Goal: Task Accomplishment & Management: Manage account settings

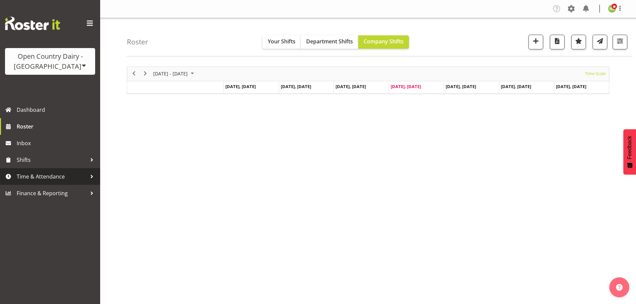
click at [41, 178] on span "Time & Attendance" at bounding box center [52, 177] width 70 height 10
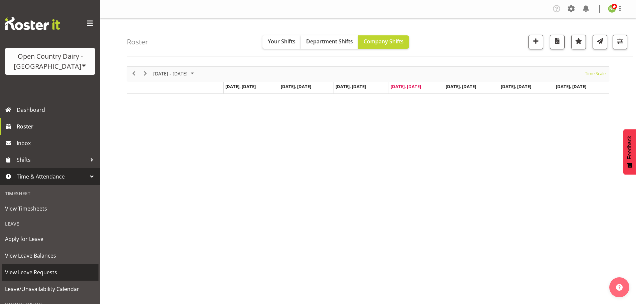
click at [41, 270] on span "View Leave Requests" at bounding box center [50, 273] width 90 height 10
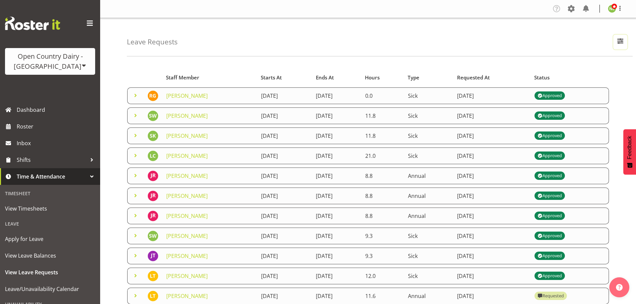
drag, startPoint x: 620, startPoint y: 41, endPoint x: 607, endPoint y: 45, distance: 13.3
click at [620, 41] on span "button" at bounding box center [620, 41] width 9 height 9
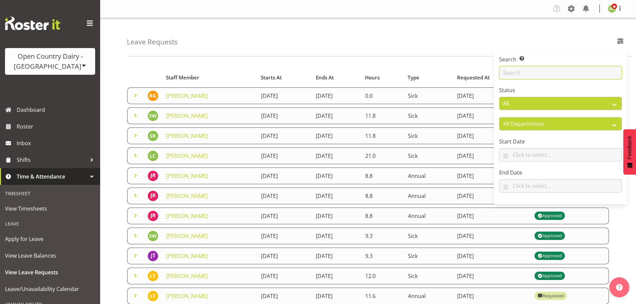
click at [506, 76] on input "text" at bounding box center [560, 72] width 123 height 13
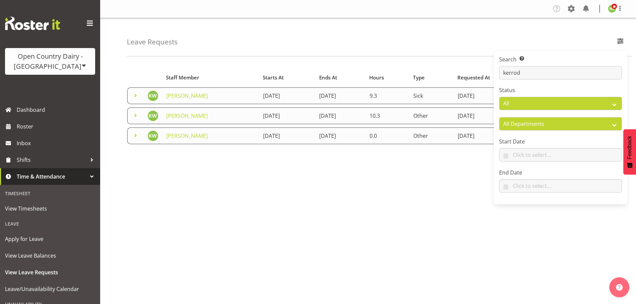
click at [192, 58] on div "Leave Requests Search Search for a particular employee kerrod Status All Approv…" at bounding box center [368, 173] width 536 height 311
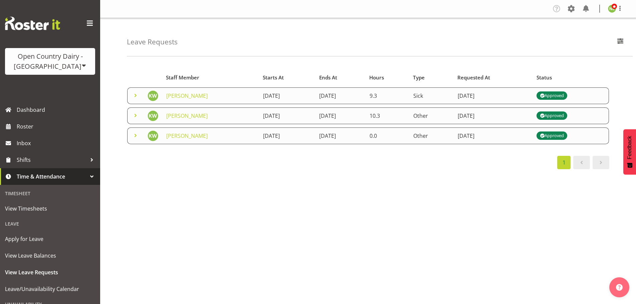
click at [137, 115] on span at bounding box center [136, 116] width 8 height 8
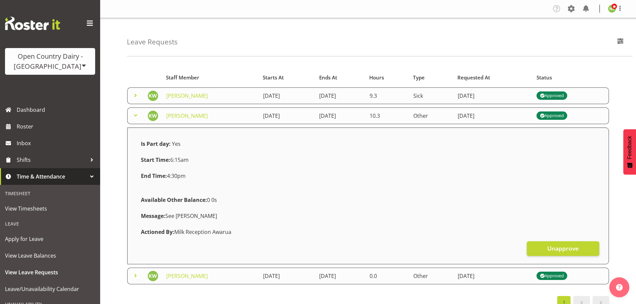
click at [137, 115] on span at bounding box center [136, 116] width 8 height 8
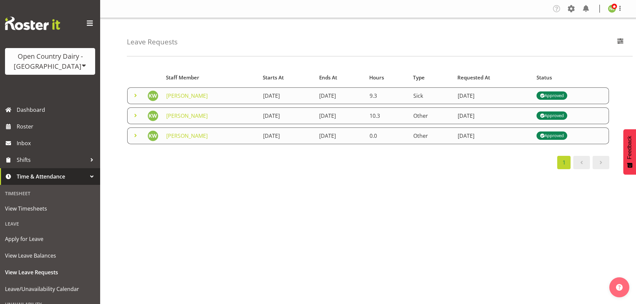
click at [135, 137] on span at bounding box center [136, 136] width 8 height 8
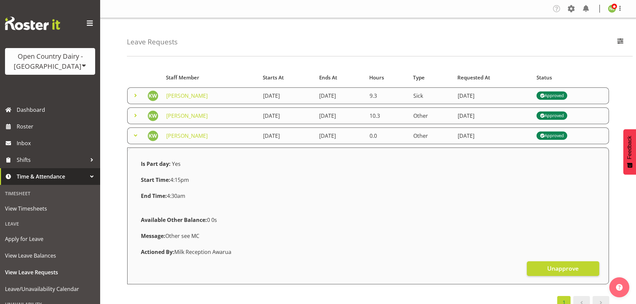
click at [135, 137] on span at bounding box center [136, 136] width 8 height 8
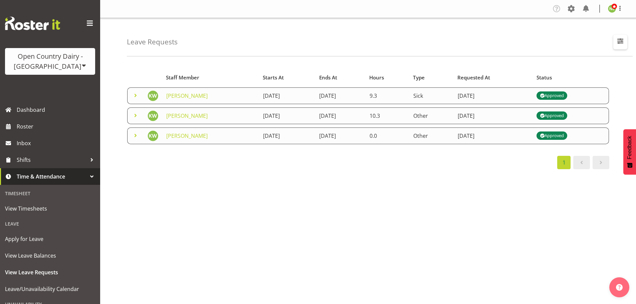
click at [615, 40] on button "button" at bounding box center [621, 42] width 14 height 15
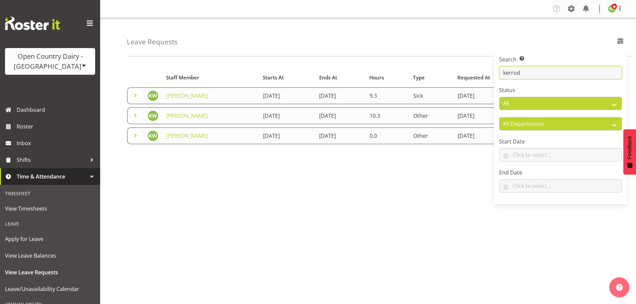
drag, startPoint x: 545, startPoint y: 76, endPoint x: 476, endPoint y: 71, distance: 69.3
click at [476, 71] on div "Leave Requests Search Search for a particular employee kerrod Status All Approv…" at bounding box center [368, 173] width 536 height 311
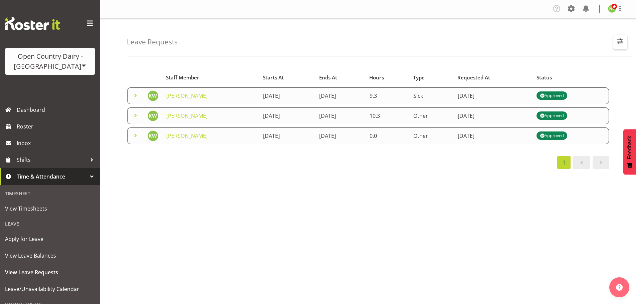
click at [621, 42] on span "button" at bounding box center [620, 41] width 9 height 9
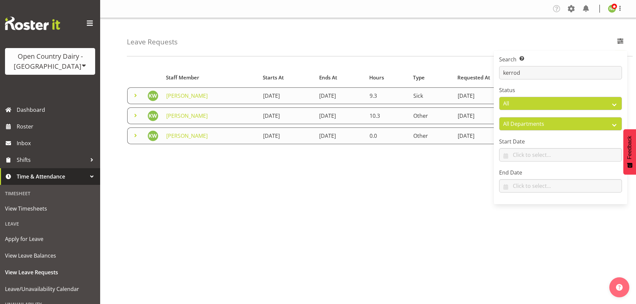
click at [540, 65] on div "Search Search for a particular employee [PERSON_NAME]" at bounding box center [560, 67] width 123 height 24
drag, startPoint x: 534, startPoint y: 72, endPoint x: 475, endPoint y: 71, distance: 59.1
click at [475, 71] on div "Leave Requests Search Search for a particular employee kerrod Status All Approv…" at bounding box center [368, 173] width 536 height 311
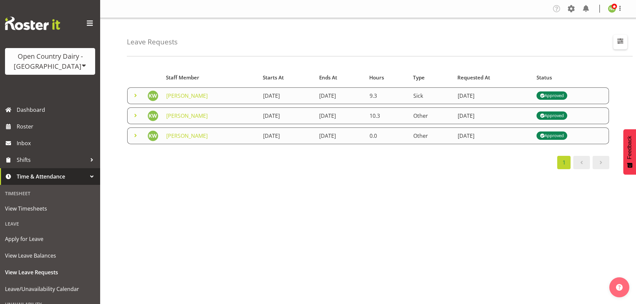
click at [620, 46] on button "button" at bounding box center [621, 42] width 14 height 15
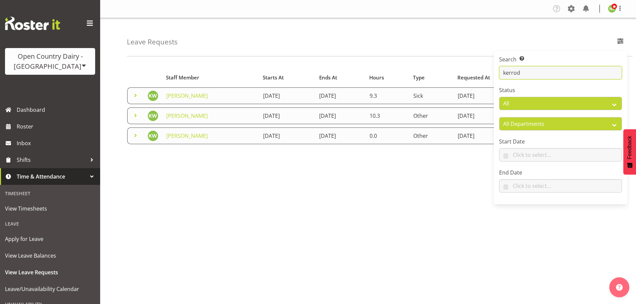
click at [573, 73] on input "kerrod" at bounding box center [560, 72] width 123 height 13
type input "k"
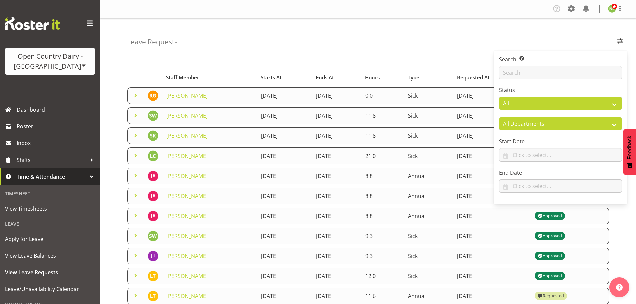
click at [120, 66] on div "Leave Requests Search Search for a particular employee Status All Approved Requ…" at bounding box center [368, 216] width 536 height 397
